Goal: Task Accomplishment & Management: Complete application form

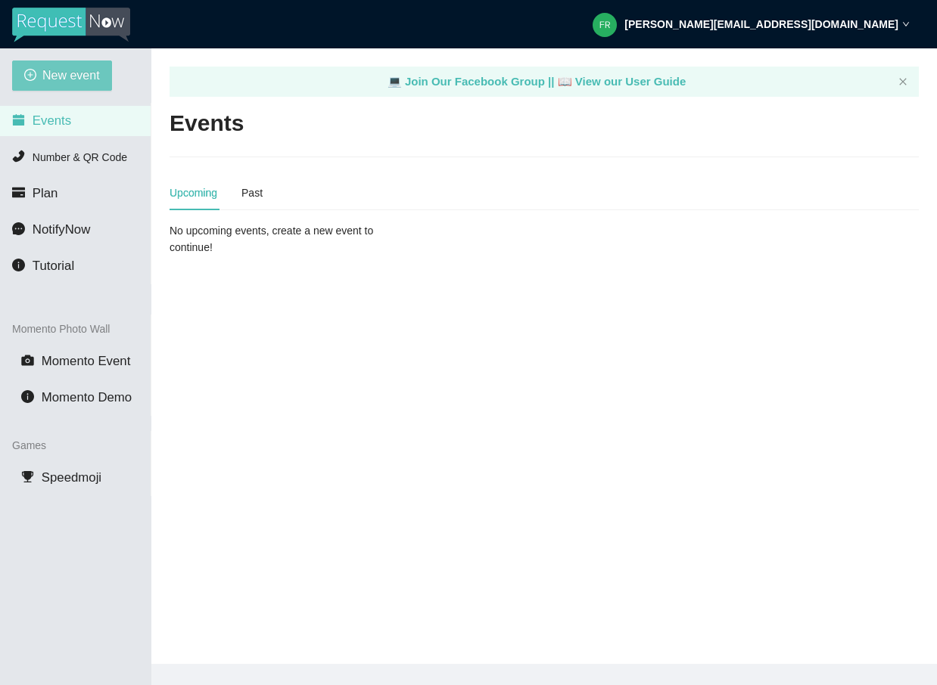
click at [82, 79] on span "New event" at bounding box center [70, 75] width 57 height 19
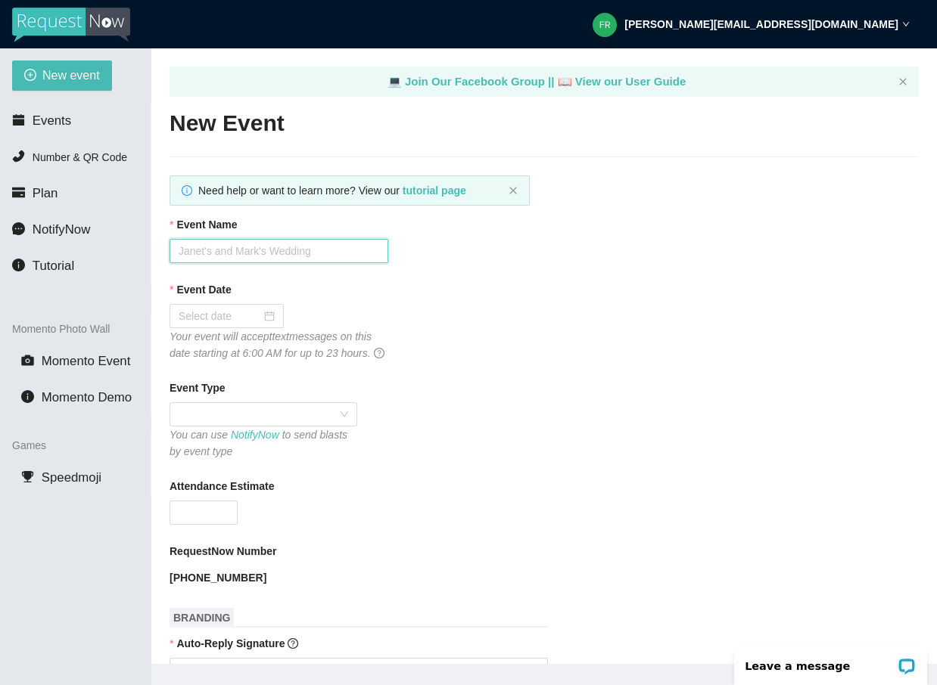
click at [217, 256] on input "Event Name" at bounding box center [278, 251] width 219 height 24
type input "[PERSON_NAME] & [PERSON_NAME] Wedding"
click at [196, 313] on input "Event Date" at bounding box center [220, 316] width 82 height 17
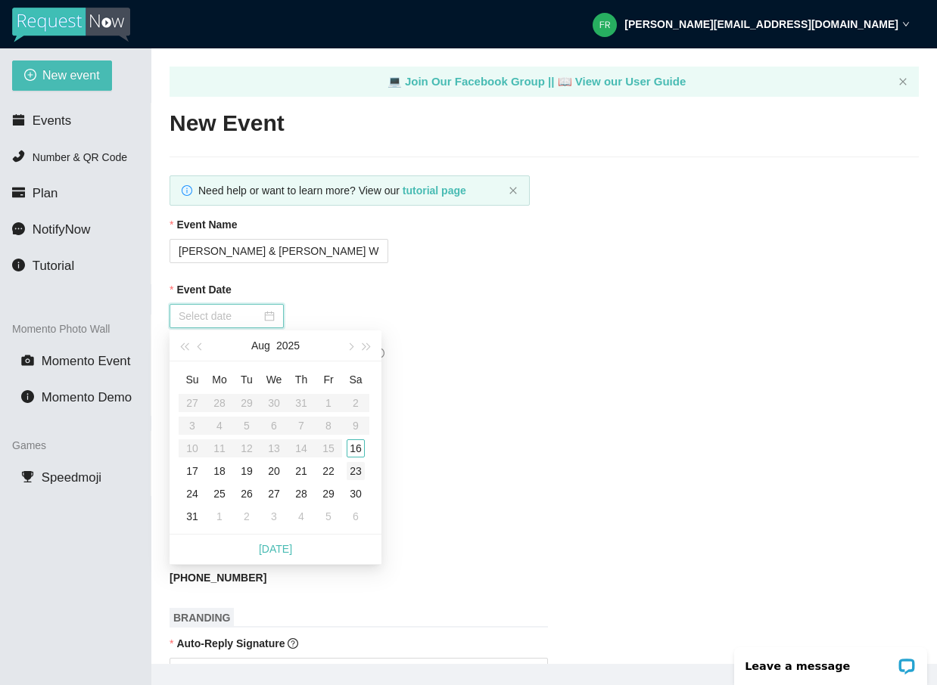
type input "[DATE]"
click at [350, 446] on div "16" at bounding box center [355, 449] width 18 height 18
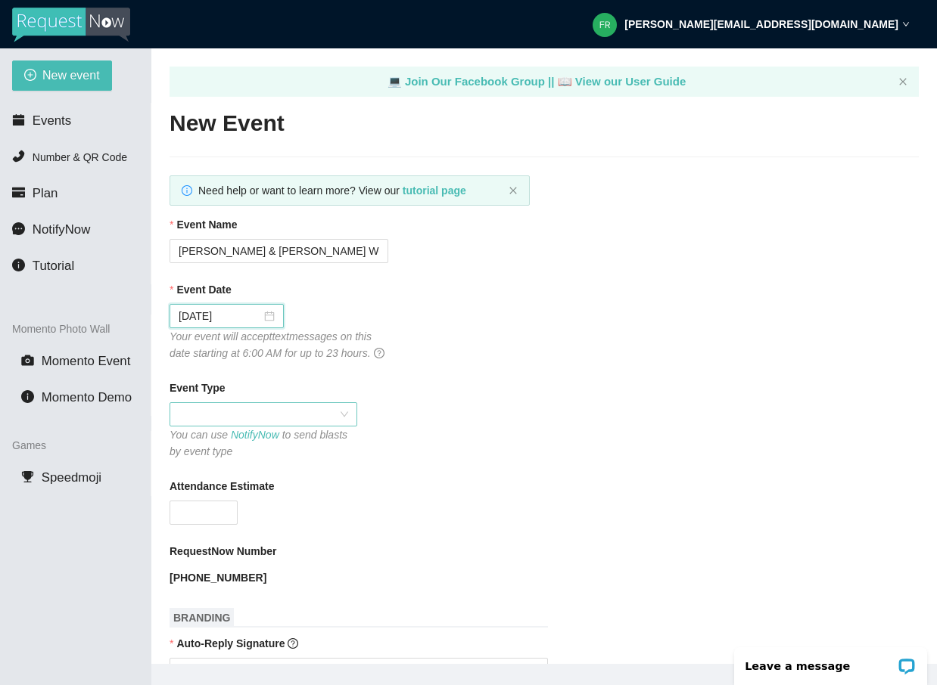
click at [282, 426] on span at bounding box center [263, 414] width 169 height 23
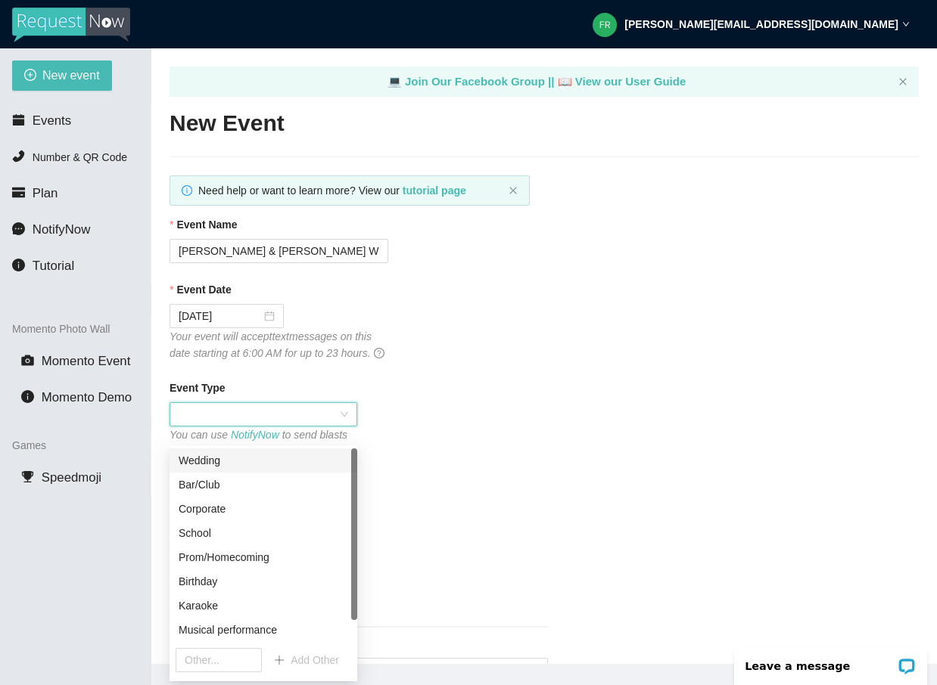
click at [233, 457] on div "Wedding" at bounding box center [263, 460] width 169 height 17
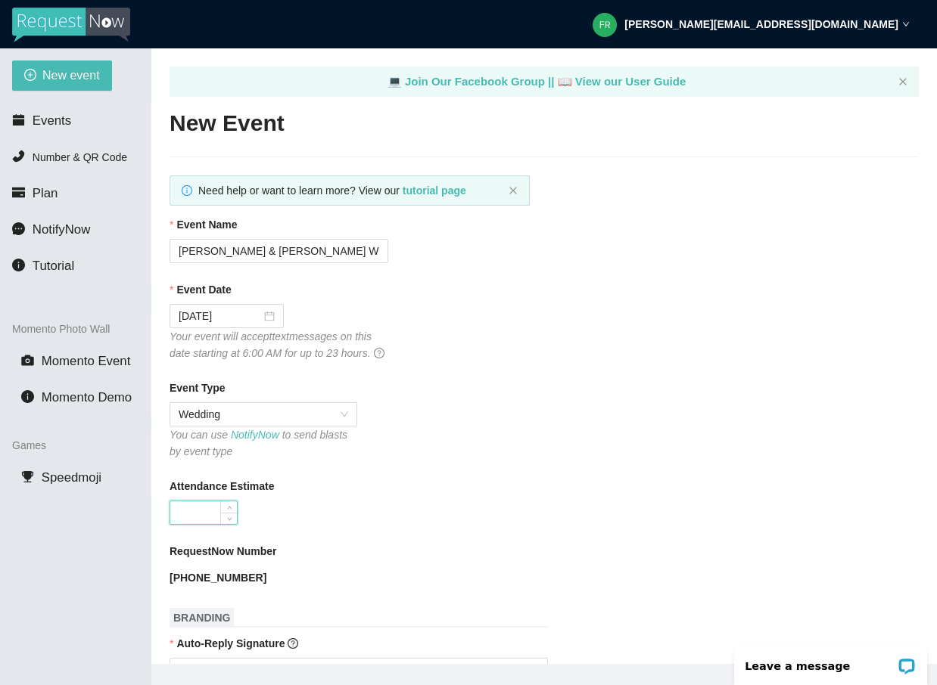
click at [215, 522] on input "Attendance Estimate" at bounding box center [203, 513] width 67 height 23
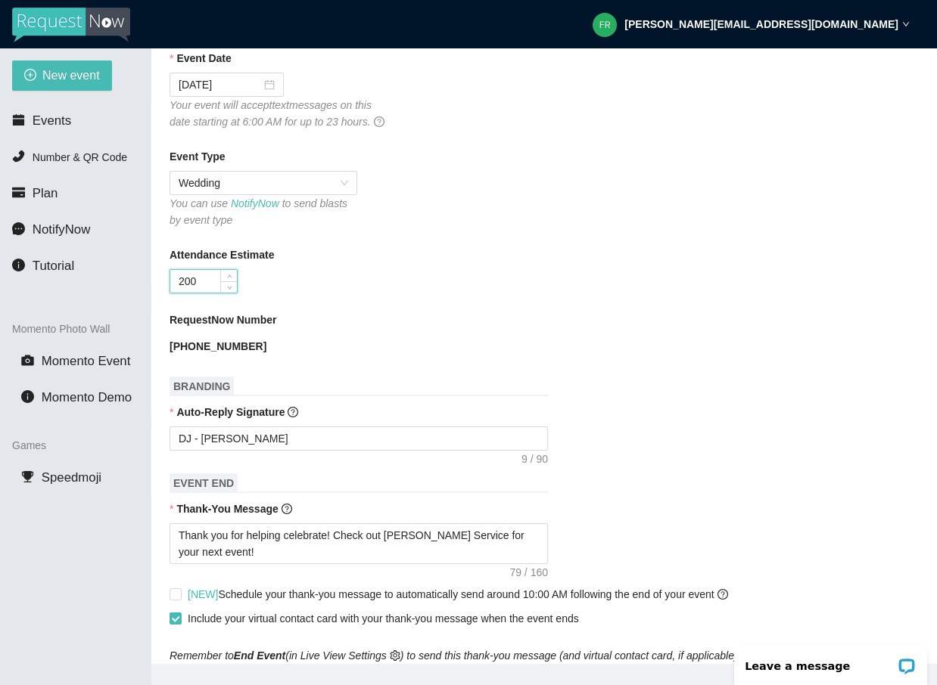
scroll to position [262, 0]
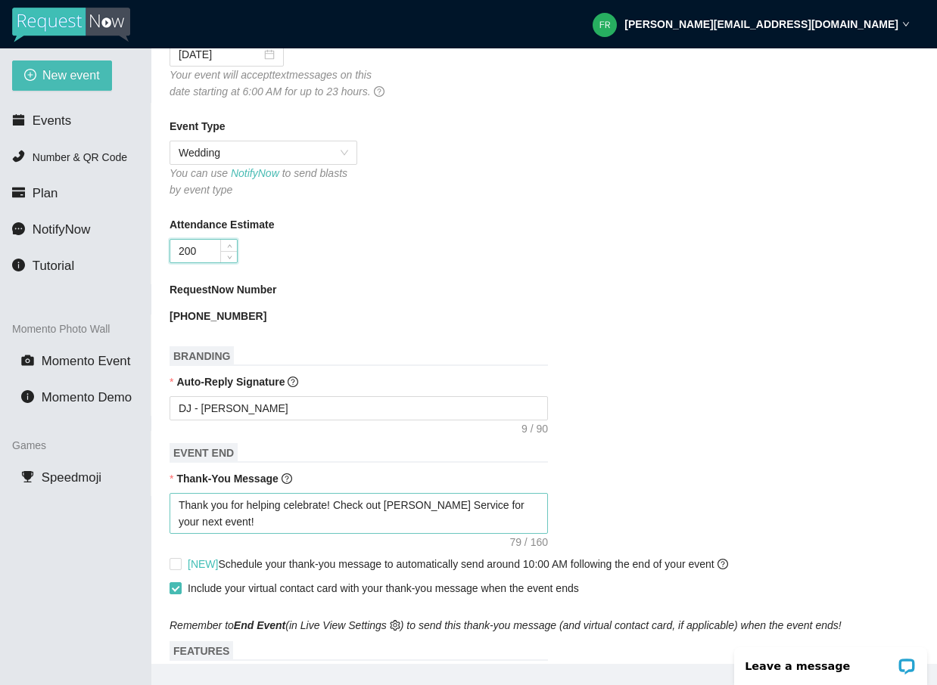
type input "200"
click at [333, 524] on textarea "Thank you for helping celebrate! Check out [PERSON_NAME] Service for your next …" at bounding box center [358, 513] width 378 height 41
type textarea "Thank you for helping celebrate ! Check out [PERSON_NAME] Service for your next…"
type textarea "Thank you for helping celebrate C! Check out [PERSON_NAME] Service for your nex…"
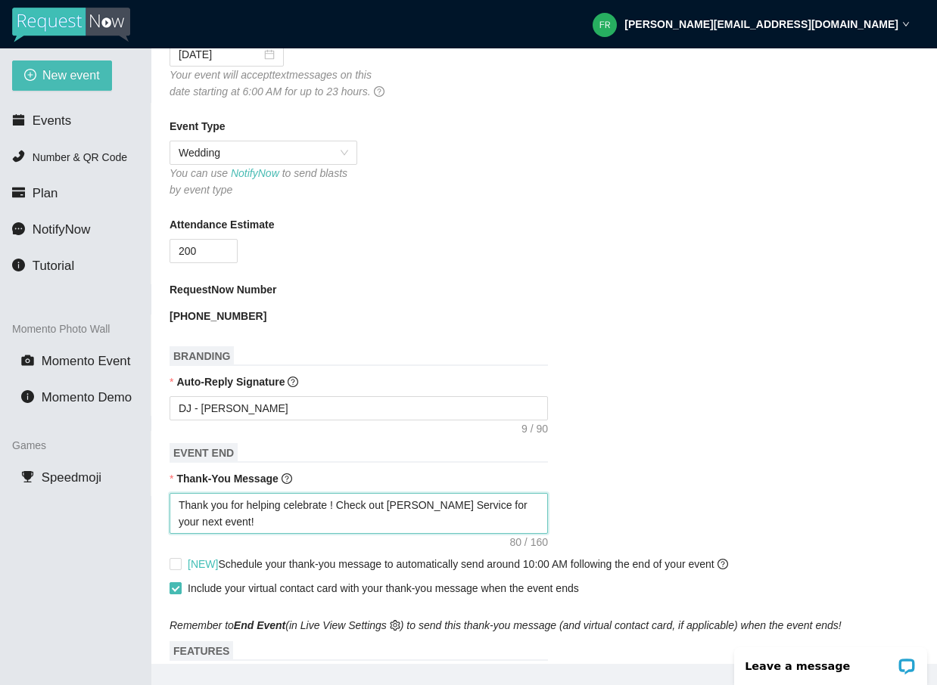
type textarea "Thank you for helping celebrate C! Check out [PERSON_NAME] Service for your nex…"
type textarea "Thank you for helping celebrate Ca! Check out [PERSON_NAME] Service for your ne…"
type textarea "Thank you for helping celebrate [PERSON_NAME]! Check out [PERSON_NAME] Service …"
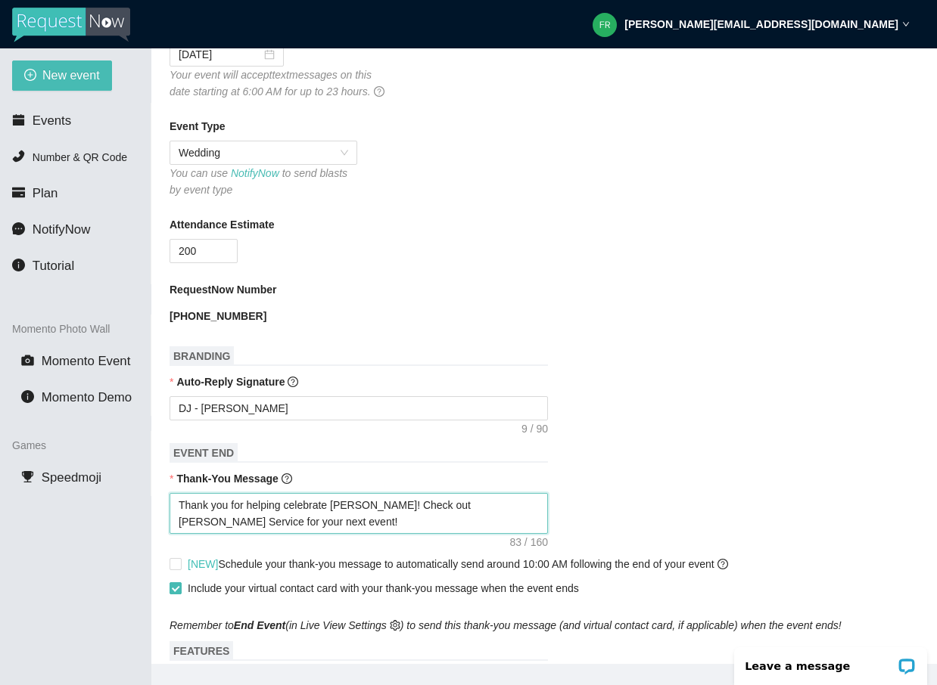
type textarea "Thank you for helping celebrate Came! Check out [PERSON_NAME] Service for your …"
type textarea "Thank you for helping celebrate Camer! Check out [PERSON_NAME] Service for your…"
type textarea "Thank you for helping celebrate Camero! Check out [PERSON_NAME] Service for you…"
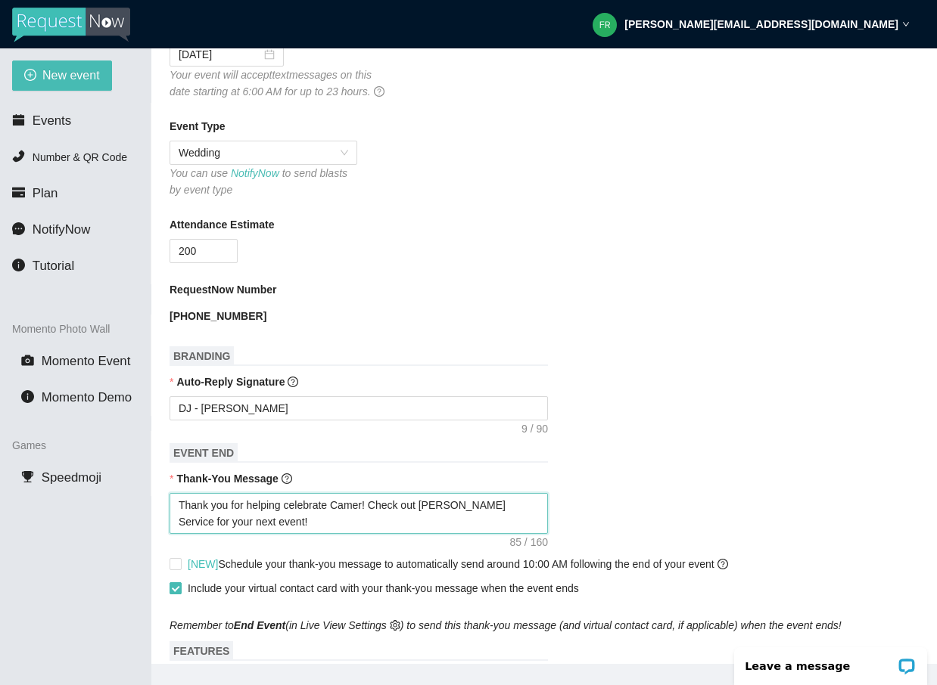
type textarea "Thank you for helping celebrate Camero! Check out [PERSON_NAME] Service for you…"
type textarea "Thank you for helping celebrate [PERSON_NAME]! Check out [PERSON_NAME] Service …"
type textarea "Thank you for helping celebrate [PERSON_NAME] ! Check out [PERSON_NAME] Service…"
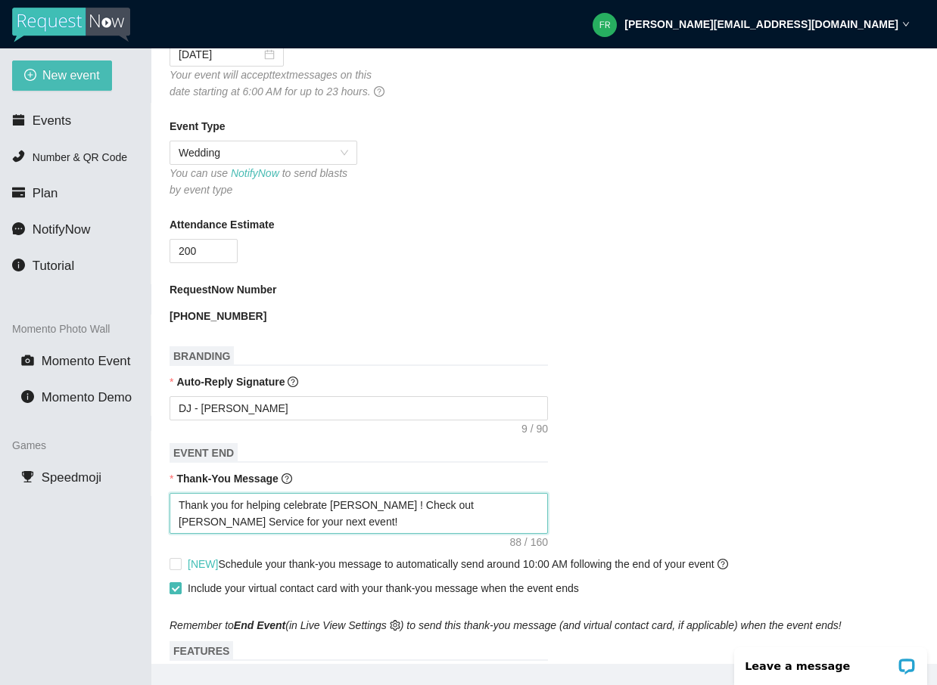
type textarea "Thank you for helping celebrate [PERSON_NAME] &! Check out [PERSON_NAME] Servic…"
type textarea "Thank you for helping celebrate [PERSON_NAME] & ! Check out [PERSON_NAME] Servi…"
type textarea "Thank you for helping celebrate [PERSON_NAME] & K! Check out [PERSON_NAME] Serv…"
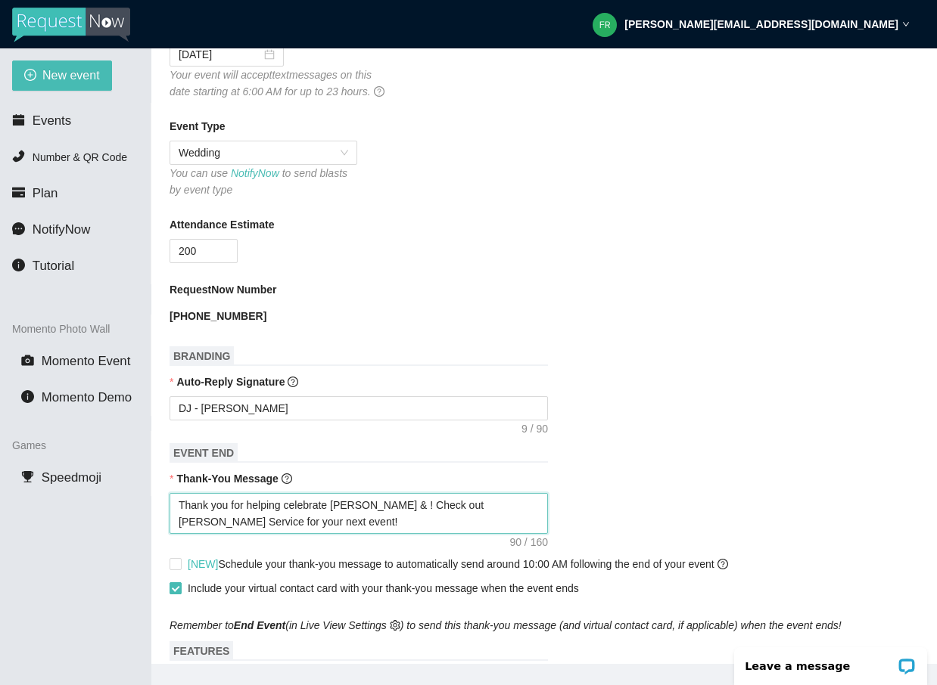
type textarea "Thank you for helping celebrate [PERSON_NAME] & K! Check out [PERSON_NAME] Serv…"
type textarea "Thank you for helping celebrate [PERSON_NAME] & [PERSON_NAME]! Check out [PERSO…"
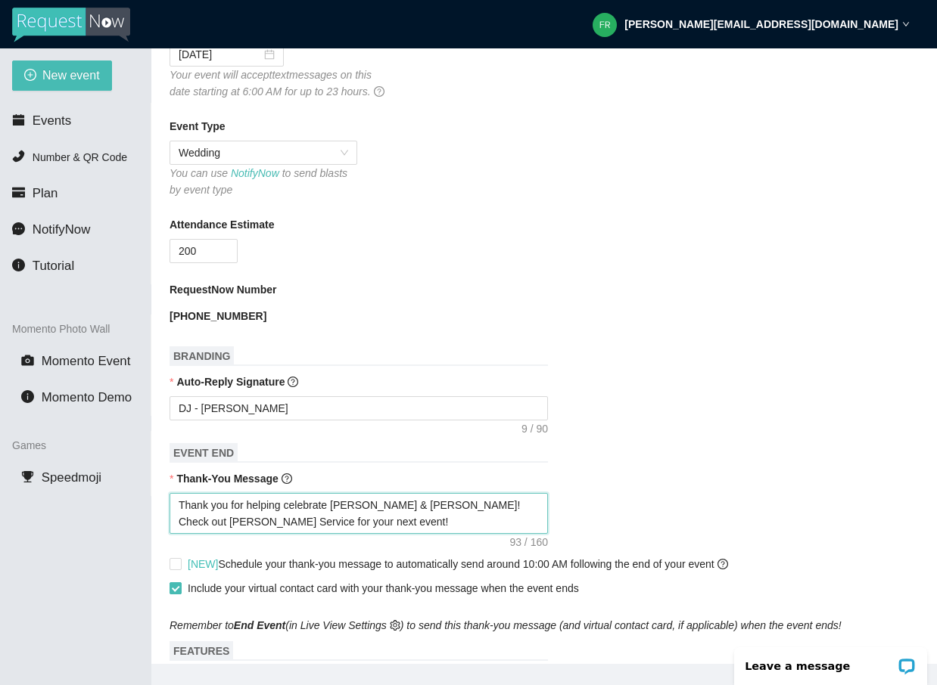
type textarea "Thank you for helping celebrate [PERSON_NAME] & [PERSON_NAME]! Check out [PERSO…"
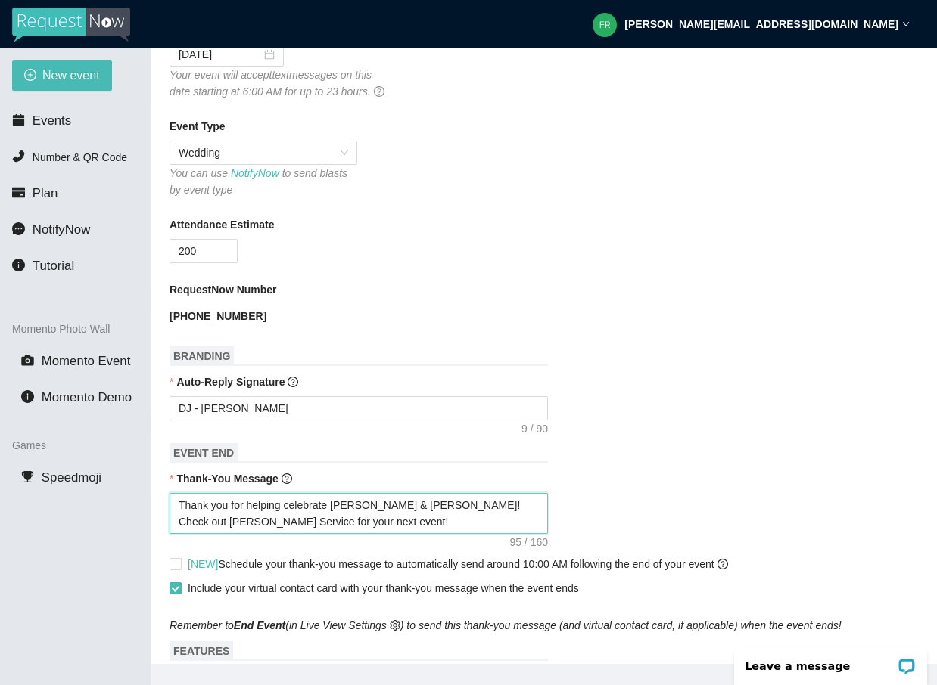
type textarea "Thank you for helping celebrate [PERSON_NAME] & [PERSON_NAME]! Check out [PERSO…"
type textarea "Thank you for helping celebrate [PERSON_NAME] & [PERSON_NAME] ! Check out [PERS…"
type textarea "Thank you for helping celebrate [PERSON_NAME] & [PERSON_NAME] L! Check out [PER…"
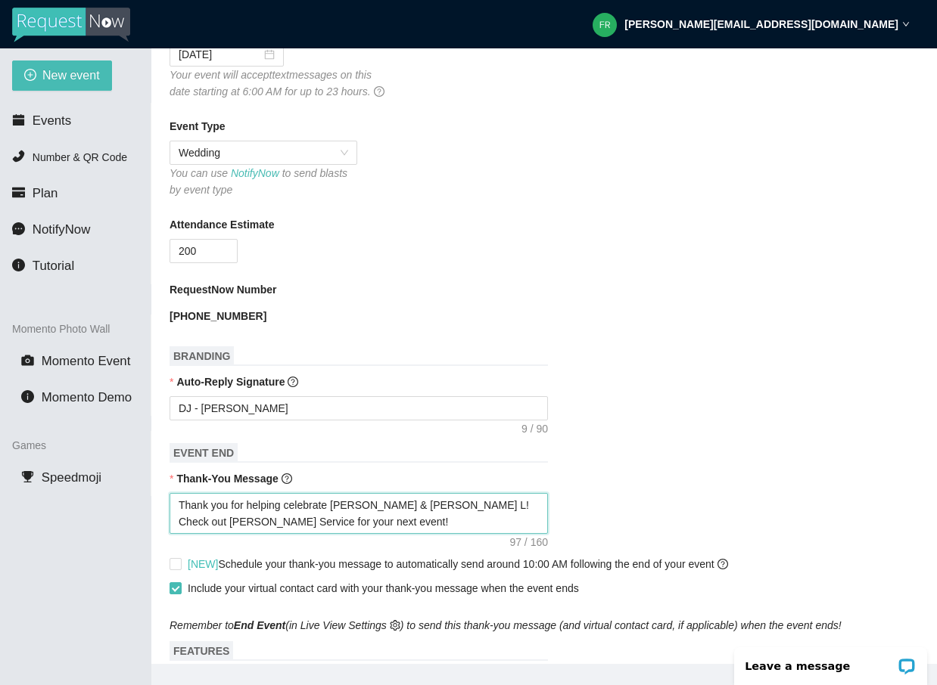
type textarea "Thank you for helping celebrate [PERSON_NAME] & [PERSON_NAME] La! Check out [PE…"
type textarea "Thank you for helping celebrate [PERSON_NAME] & [PERSON_NAME] LaV! Check out [P…"
type textarea "Thank you for helping celebrate [PERSON_NAME] & [PERSON_NAME] La! Check out [PE…"
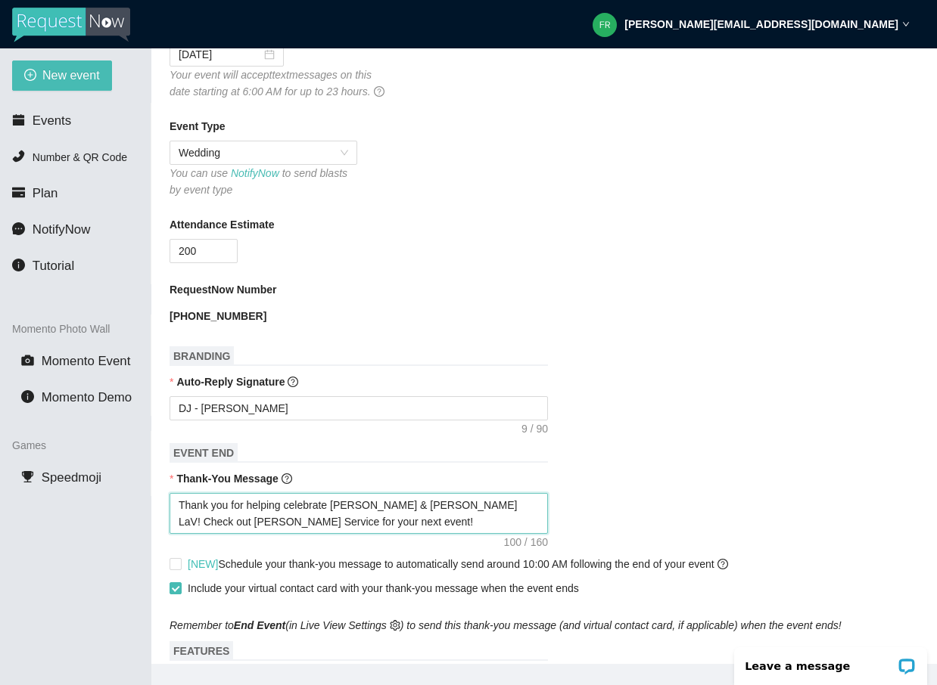
type textarea "Thank you for helping celebrate [PERSON_NAME] & [PERSON_NAME] La! Check out [PE…"
type textarea "Thank you for helping celebrate [PERSON_NAME] & [PERSON_NAME] L! Check out [PER…"
type textarea "Thank you for helping celebrate [PERSON_NAME] & [PERSON_NAME] ! Check out [PERS…"
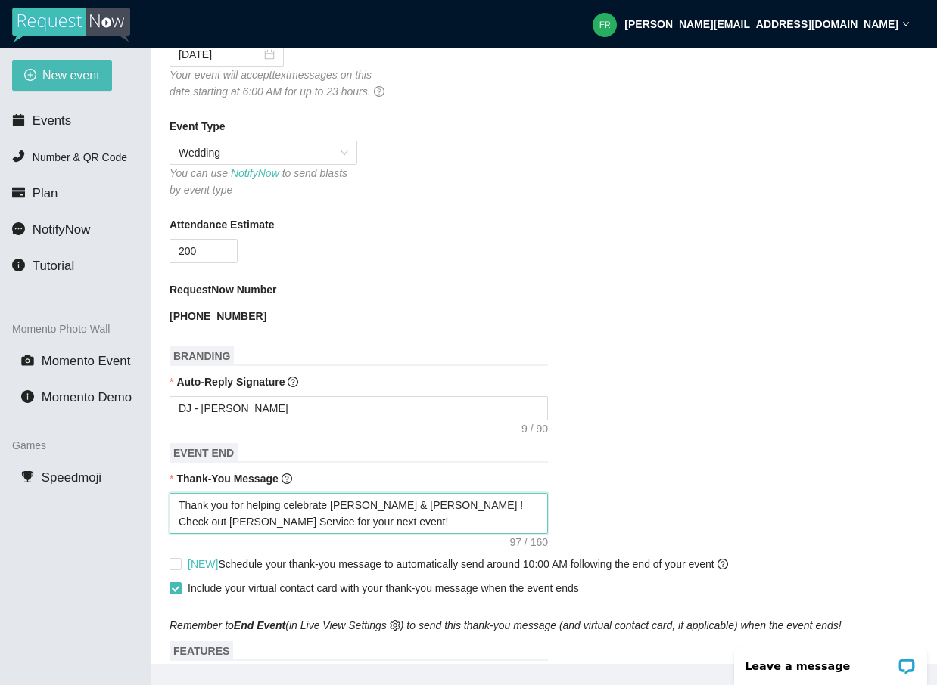
type textarea "Thank you for helping celebrate [PERSON_NAME] & [PERSON_NAME]! Check out [PERSO…"
type textarea "Thank you for helping celebrate [PERSON_NAME] & [PERSON_NAME]!! Check out [PERS…"
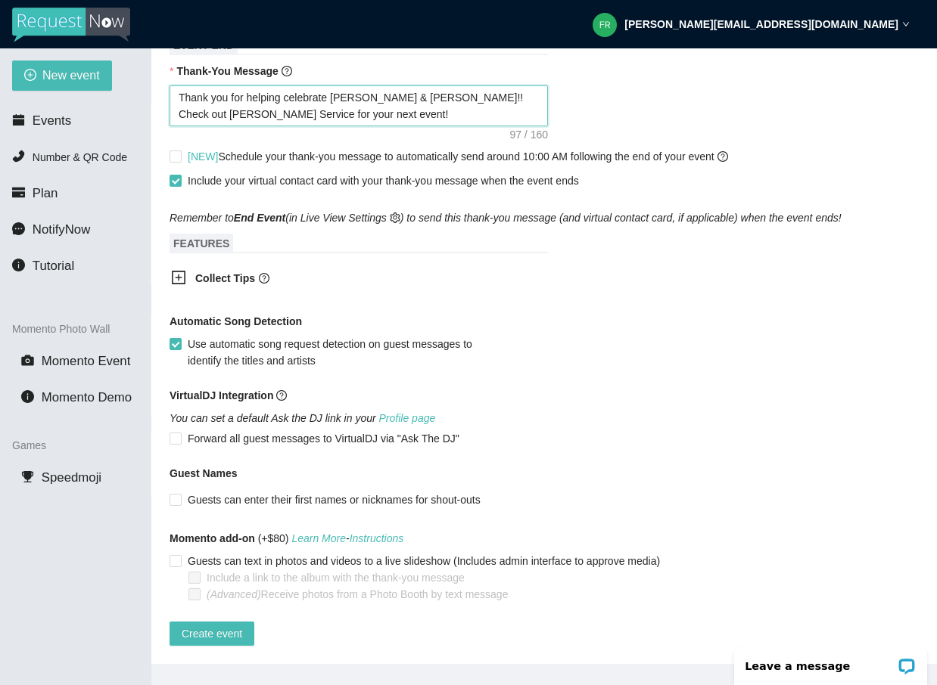
scroll to position [698, 0]
click at [197, 626] on span "Create event" at bounding box center [212, 634] width 61 height 17
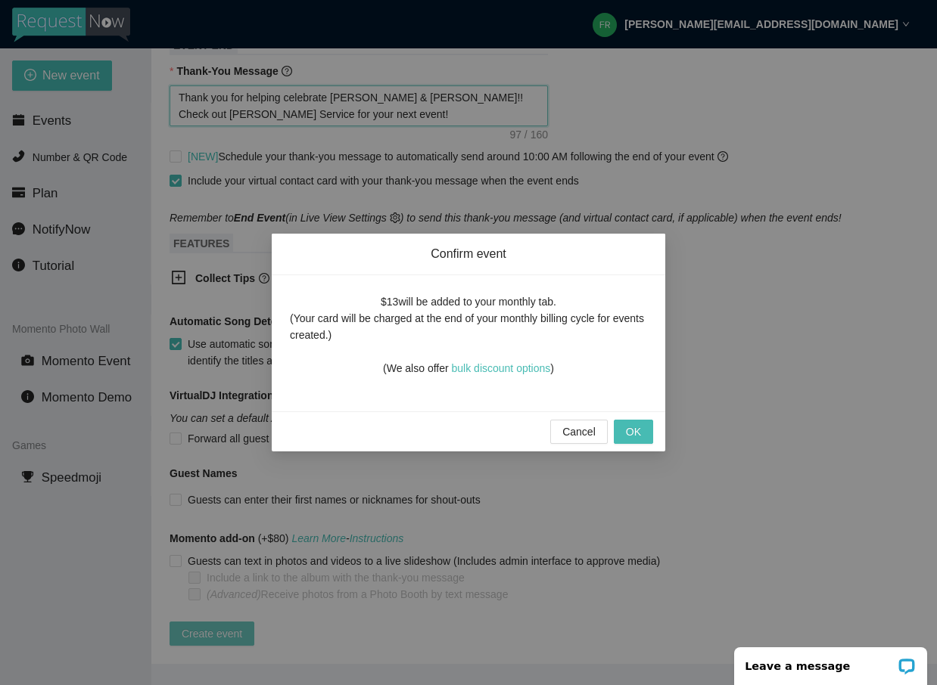
type textarea "Thank you for helping celebrate [PERSON_NAME] & [PERSON_NAME]!! Check out [PERS…"
click at [640, 424] on span "OK" at bounding box center [633, 432] width 15 height 17
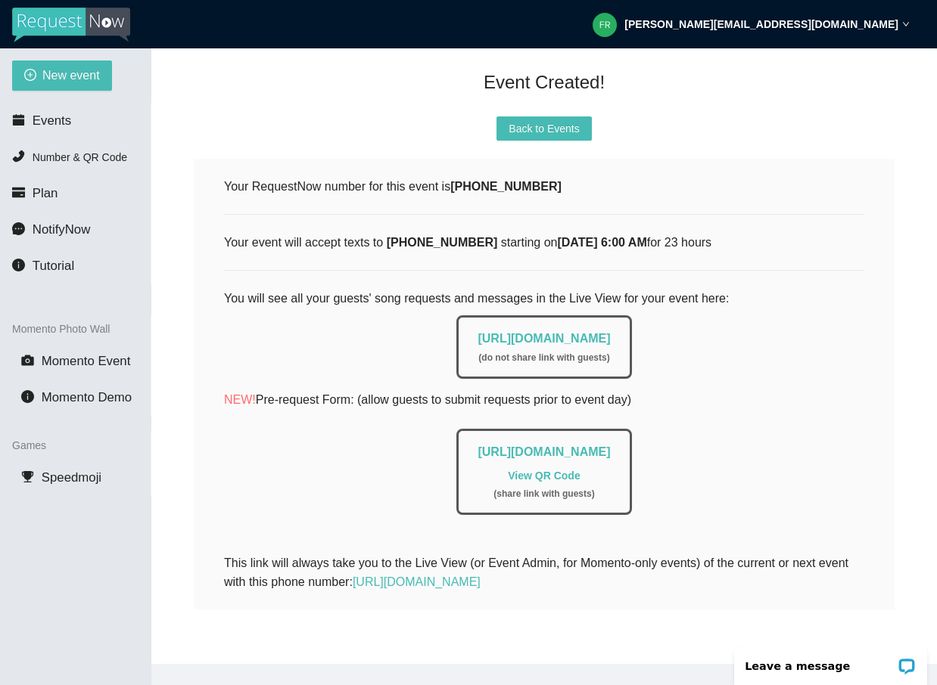
scroll to position [160, 0]
click at [541, 127] on button "Back to Events" at bounding box center [543, 129] width 95 height 24
